Goal: Navigation & Orientation: Find specific page/section

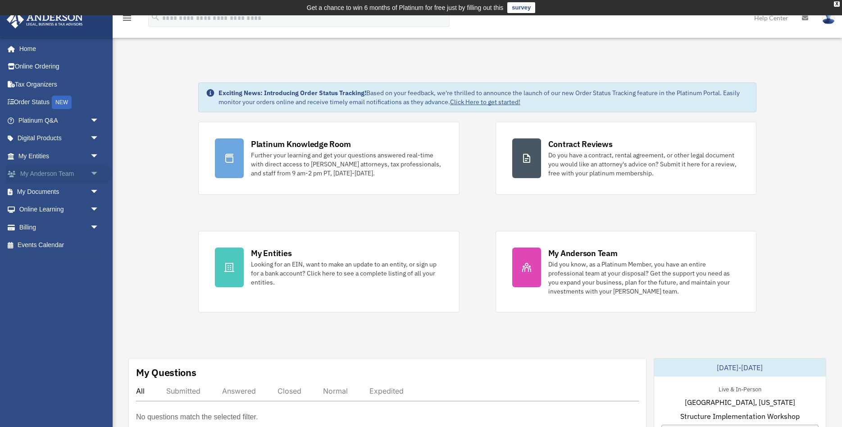
click at [96, 173] on span "arrow_drop_down" at bounding box center [99, 174] width 18 height 18
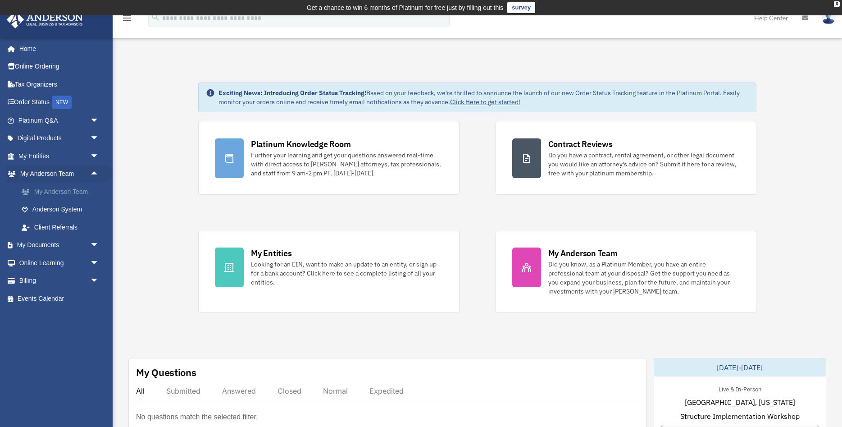
click at [71, 191] on link "My Anderson Team" at bounding box center [63, 192] width 100 height 18
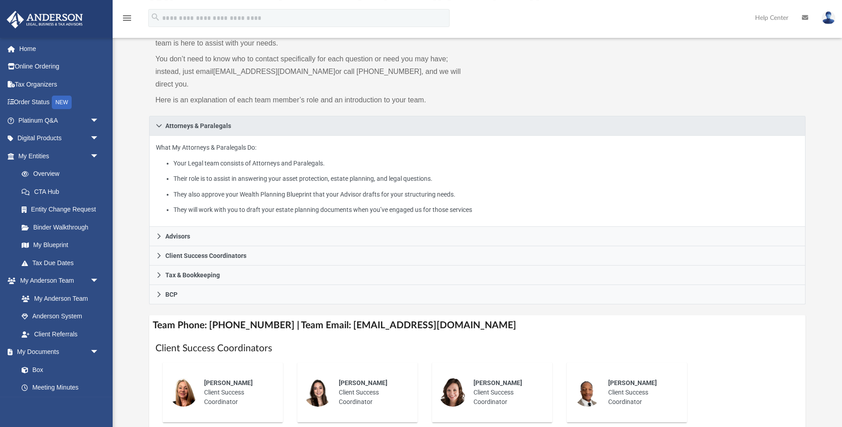
scroll to position [92, 0]
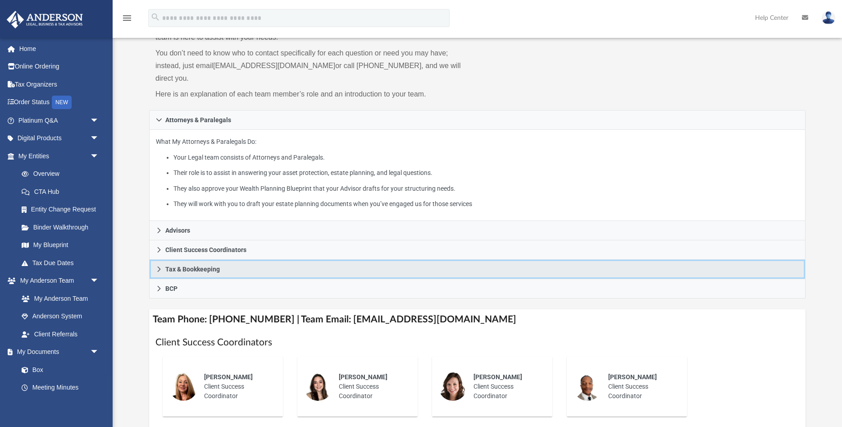
click at [158, 266] on icon at bounding box center [159, 268] width 3 height 5
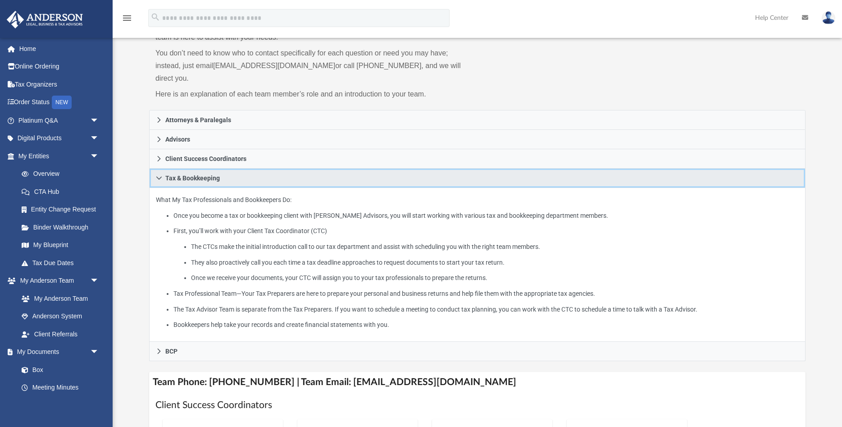
click at [159, 175] on icon at bounding box center [159, 178] width 6 height 6
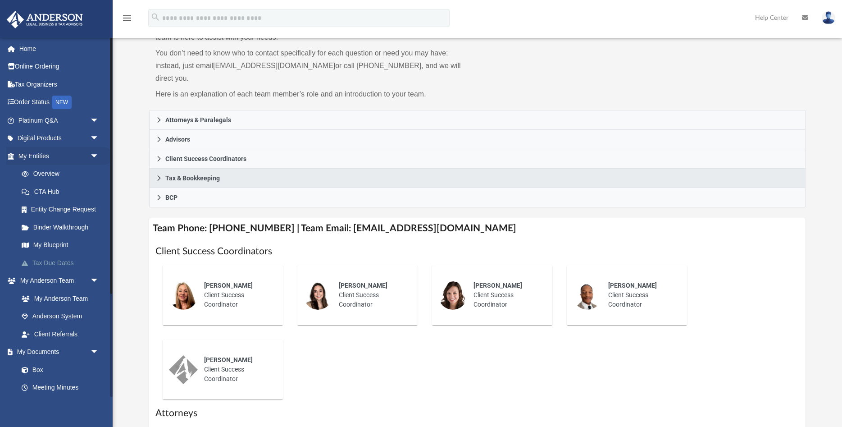
click at [69, 265] on link "Tax Due Dates" at bounding box center [63, 263] width 100 height 18
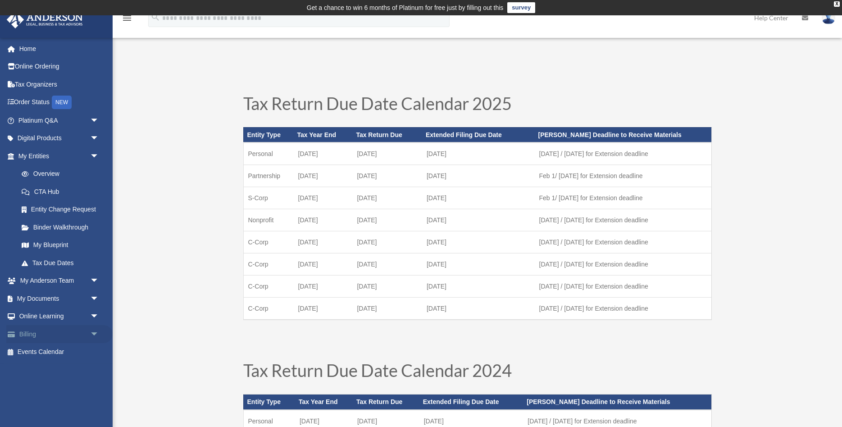
click at [93, 332] on span "arrow_drop_down" at bounding box center [99, 334] width 18 height 18
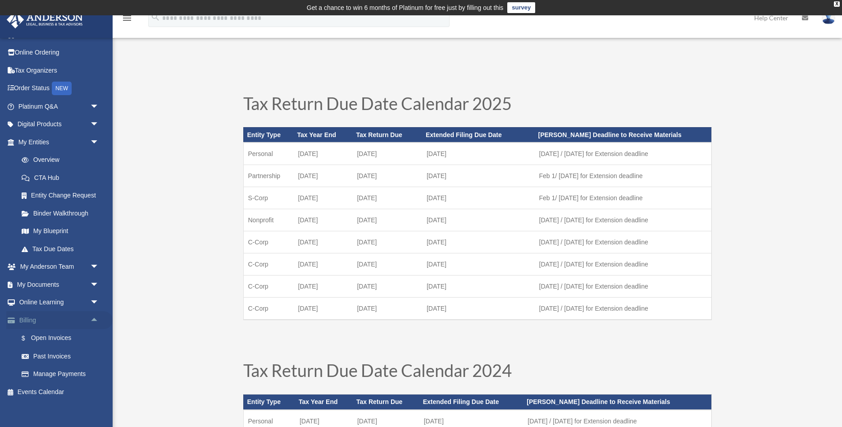
scroll to position [20, 0]
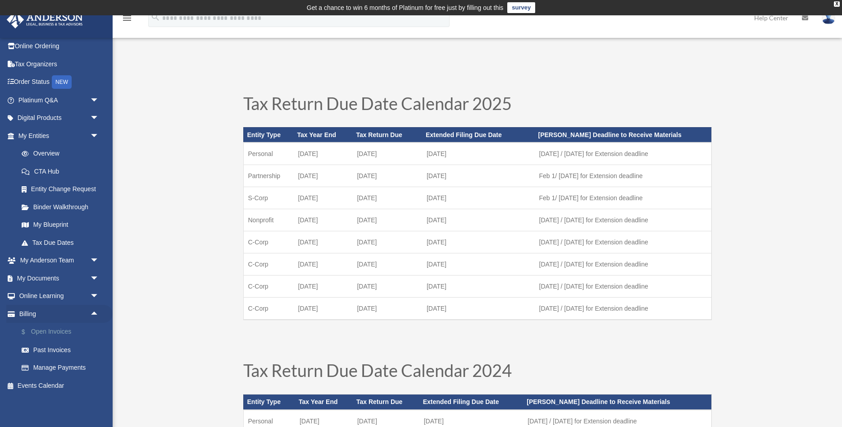
click at [60, 331] on link "$ Open Invoices" at bounding box center [63, 332] width 100 height 18
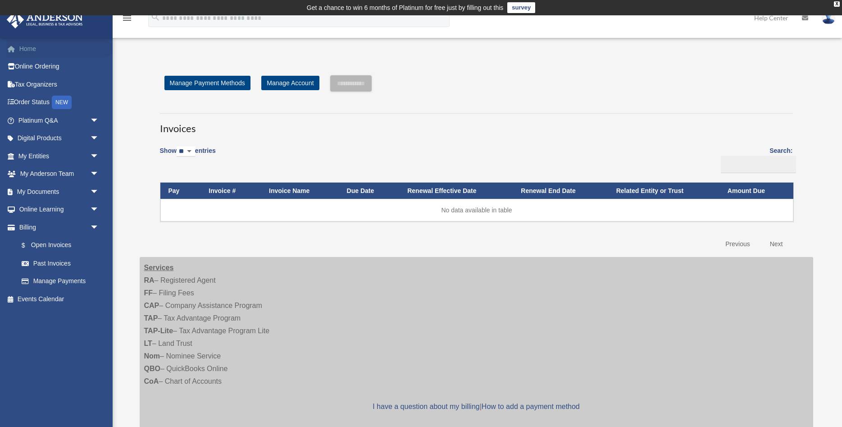
click at [24, 48] on link "Home" at bounding box center [59, 49] width 106 height 18
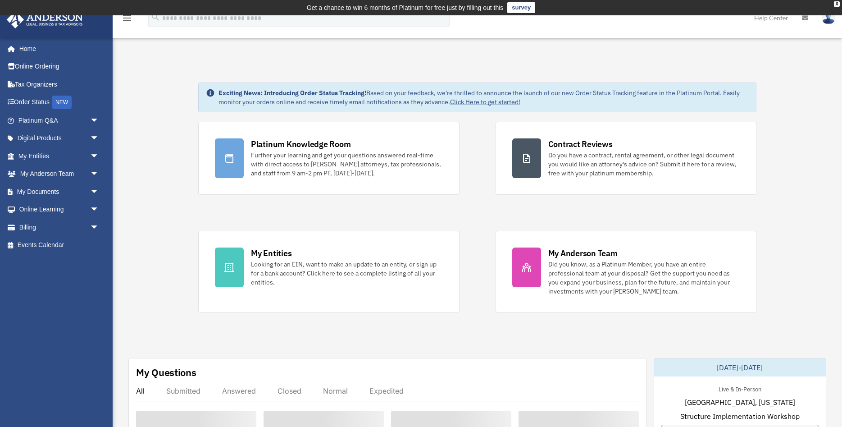
click at [828, 20] on img at bounding box center [829, 17] width 14 height 13
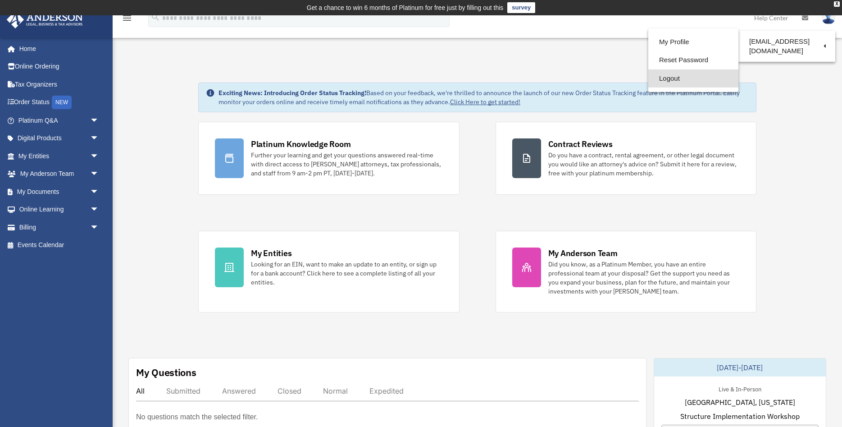
click at [667, 80] on link "Logout" at bounding box center [694, 78] width 90 height 18
